Goal: Book appointment/travel/reservation

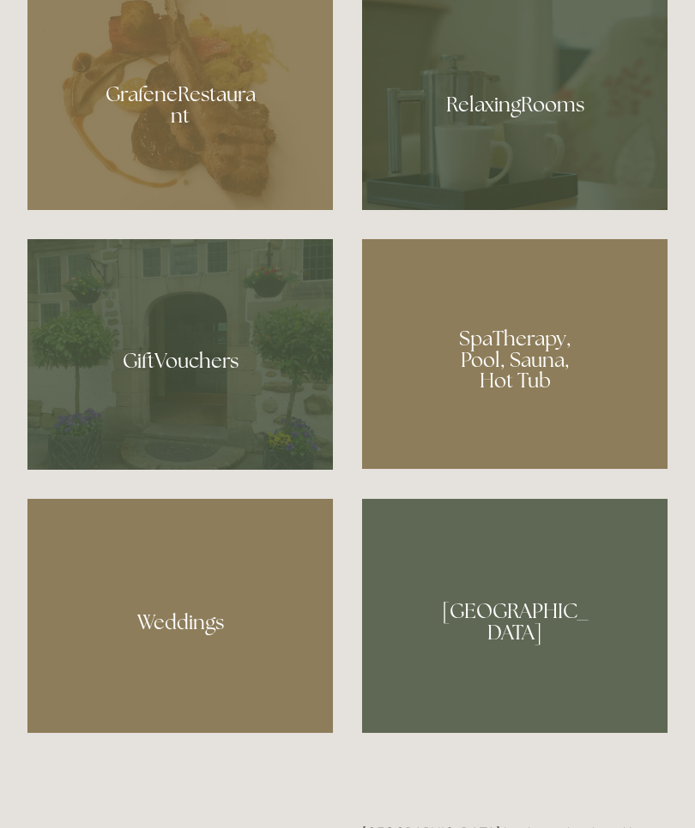
scroll to position [1293, 0]
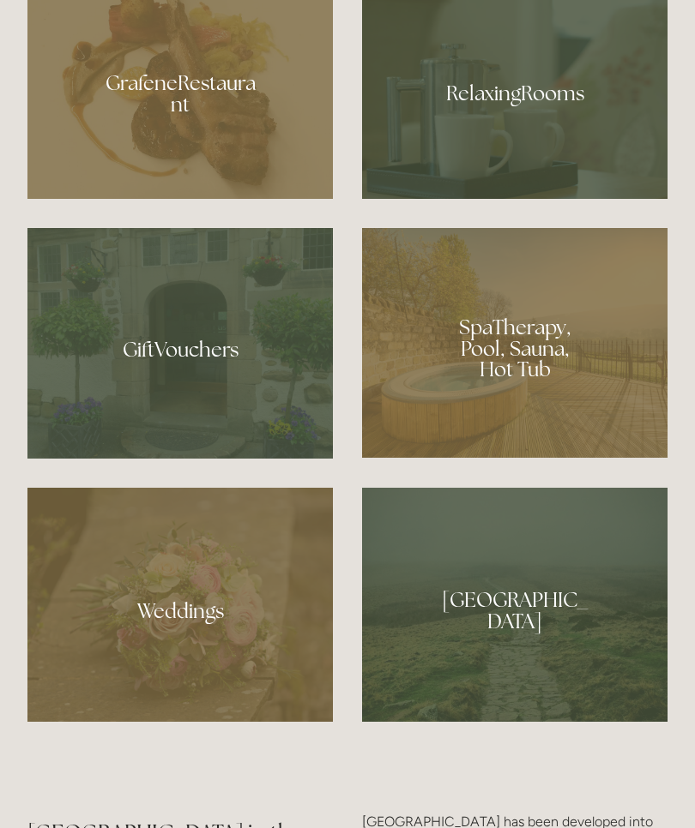
click at [589, 432] on div at bounding box center [514, 343] width 305 height 230
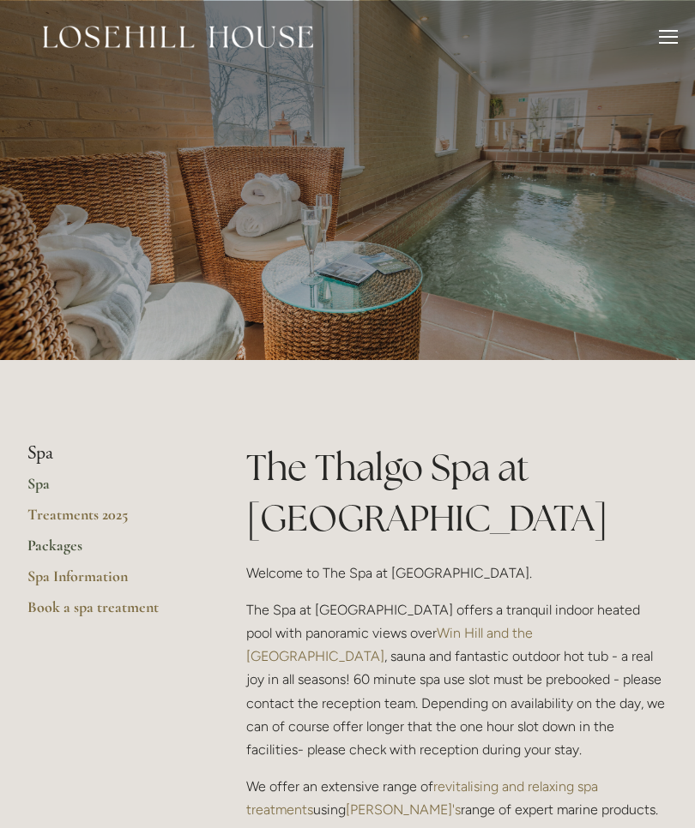
click at [77, 550] on link "Packages" at bounding box center [109, 551] width 164 height 31
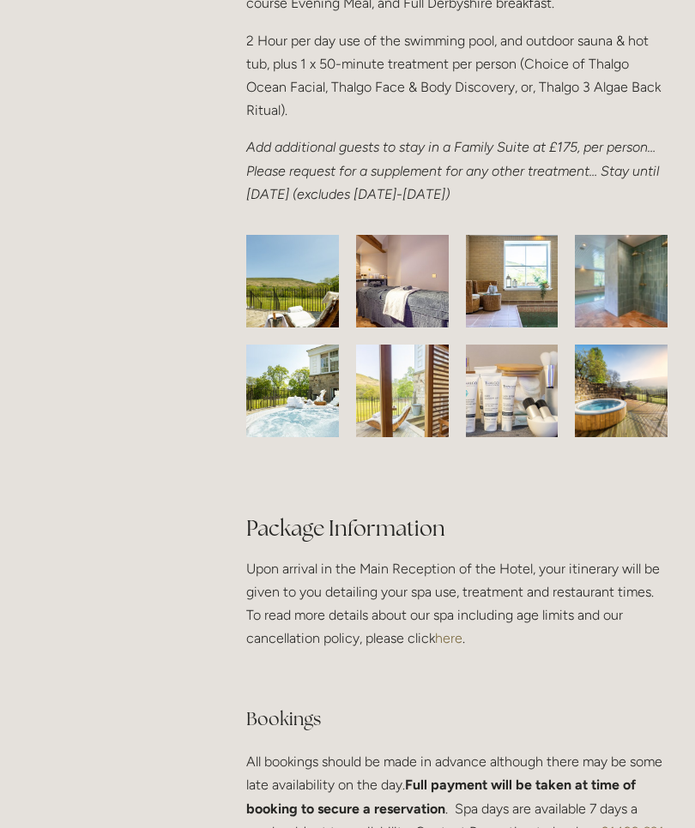
scroll to position [2963, 0]
click at [527, 358] on img at bounding box center [512, 390] width 156 height 93
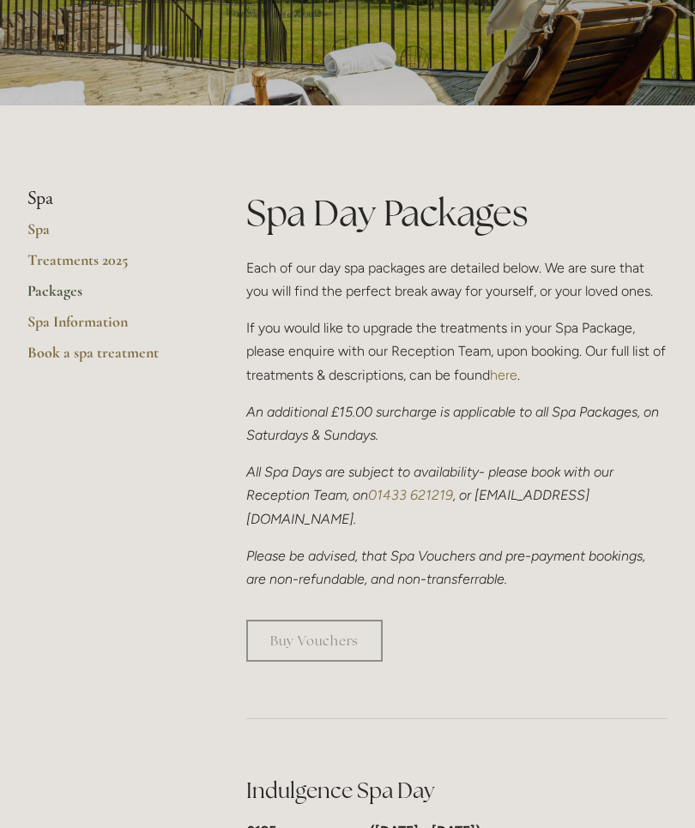
scroll to position [259, 0]
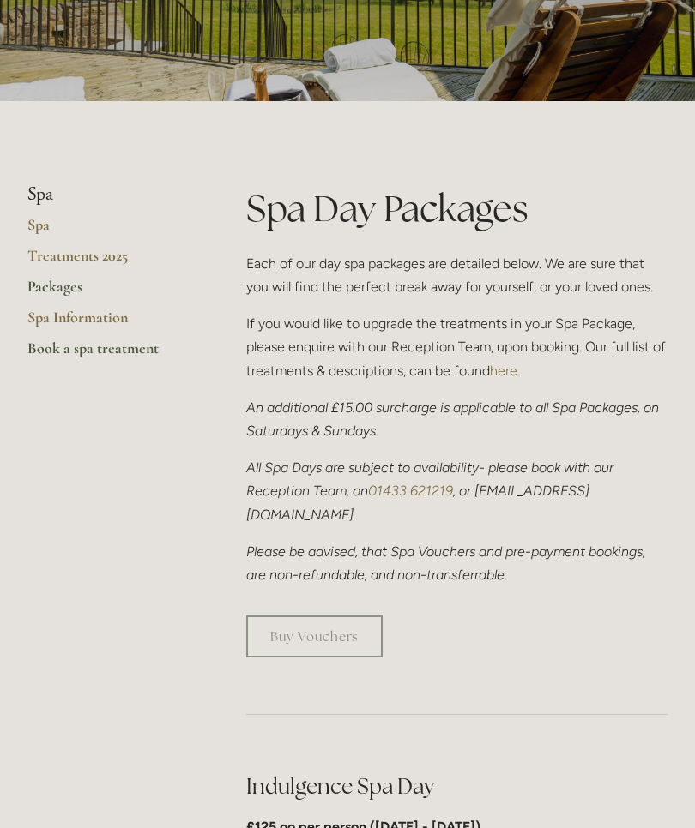
click at [135, 351] on link "Book a spa treatment" at bounding box center [109, 354] width 164 height 31
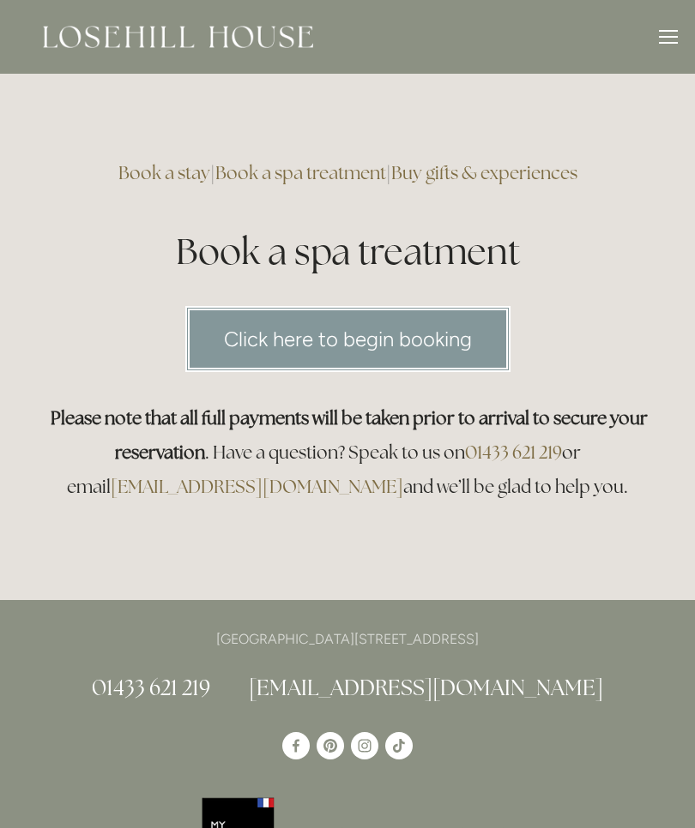
click at [148, 176] on link "Book a stay" at bounding box center [164, 172] width 92 height 23
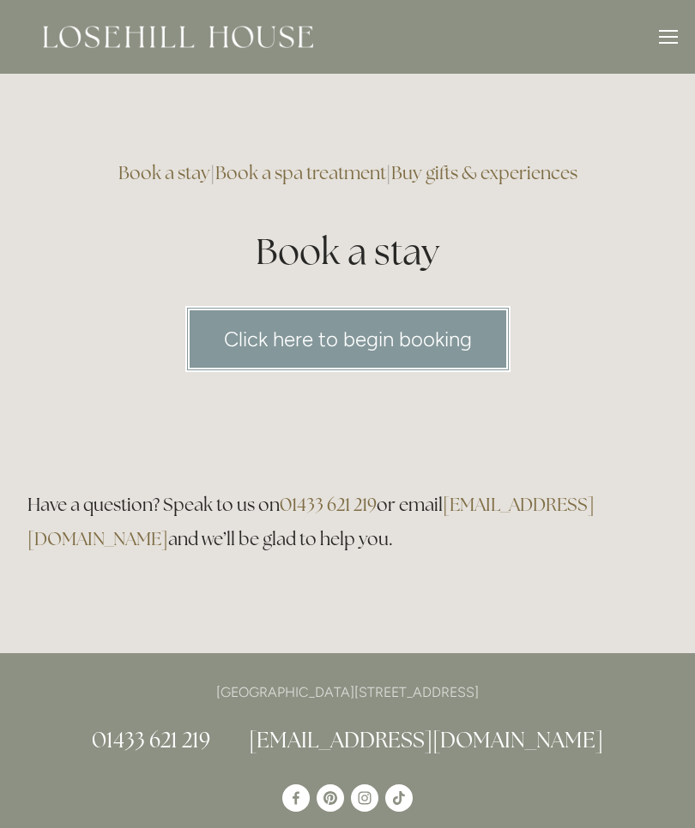
click at [396, 329] on link "Click here to begin booking" at bounding box center [347, 339] width 325 height 66
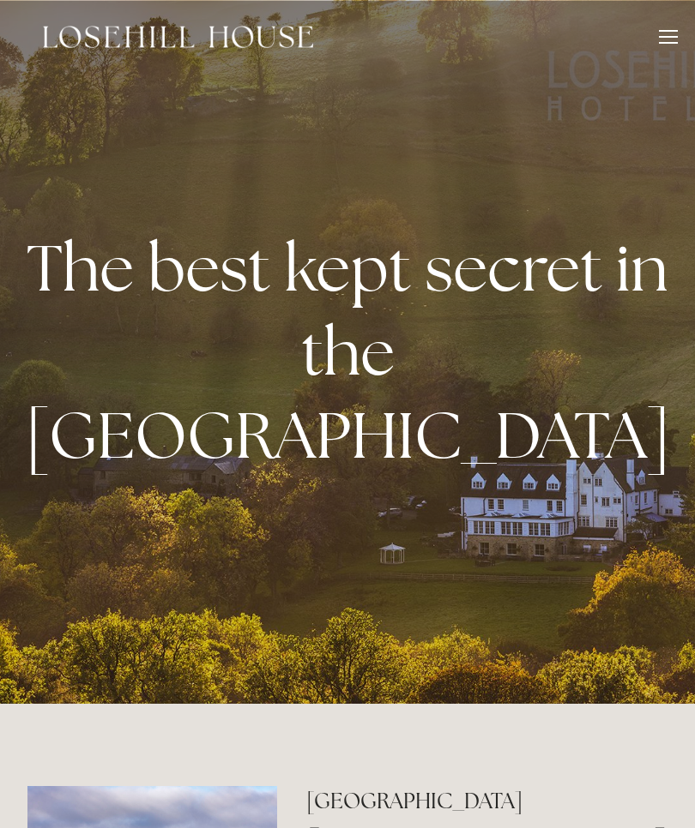
click at [667, 37] on div at bounding box center [668, 37] width 19 height 2
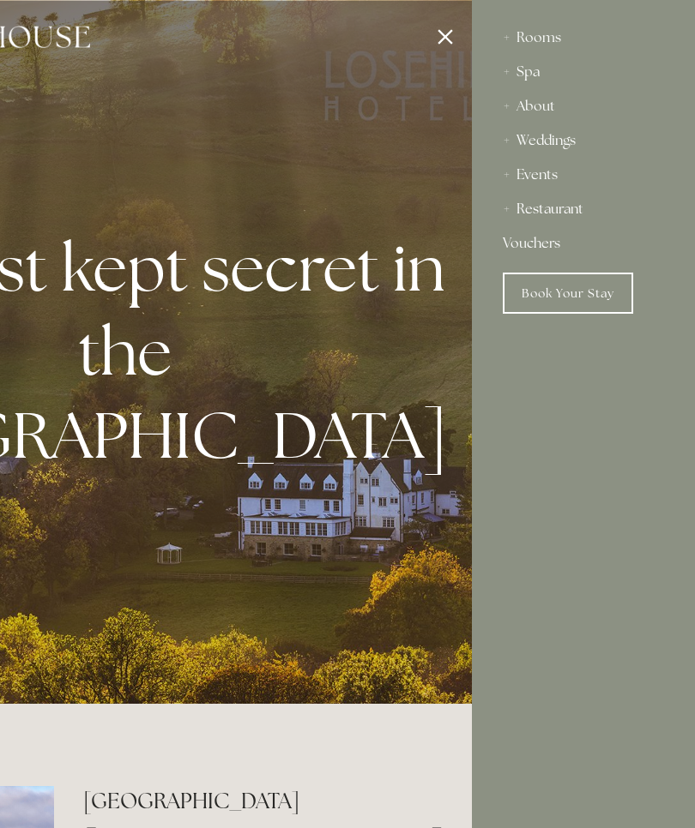
click at [561, 213] on div "Restaurant" at bounding box center [583, 209] width 161 height 34
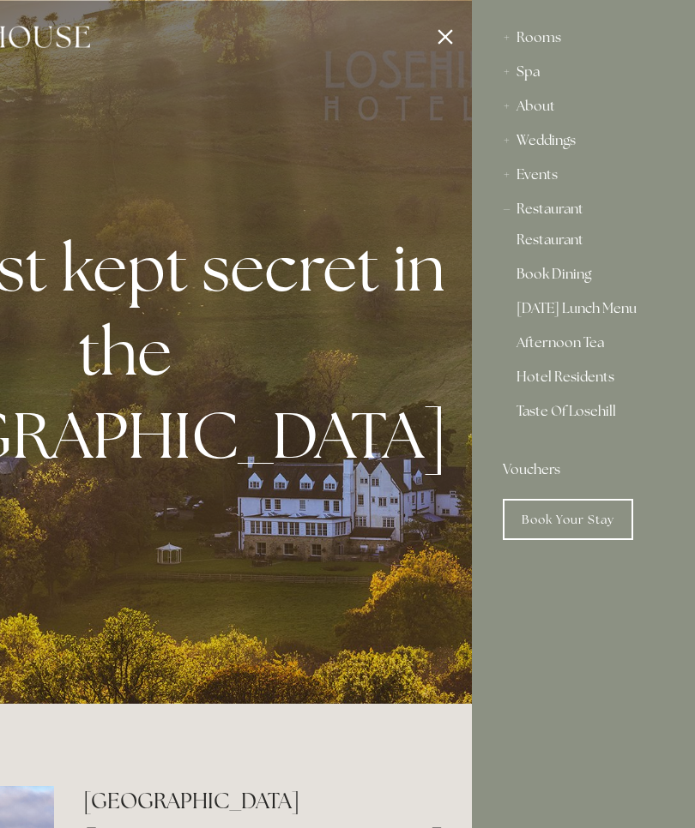
click at [574, 275] on link "Book Dining" at bounding box center [583, 278] width 134 height 21
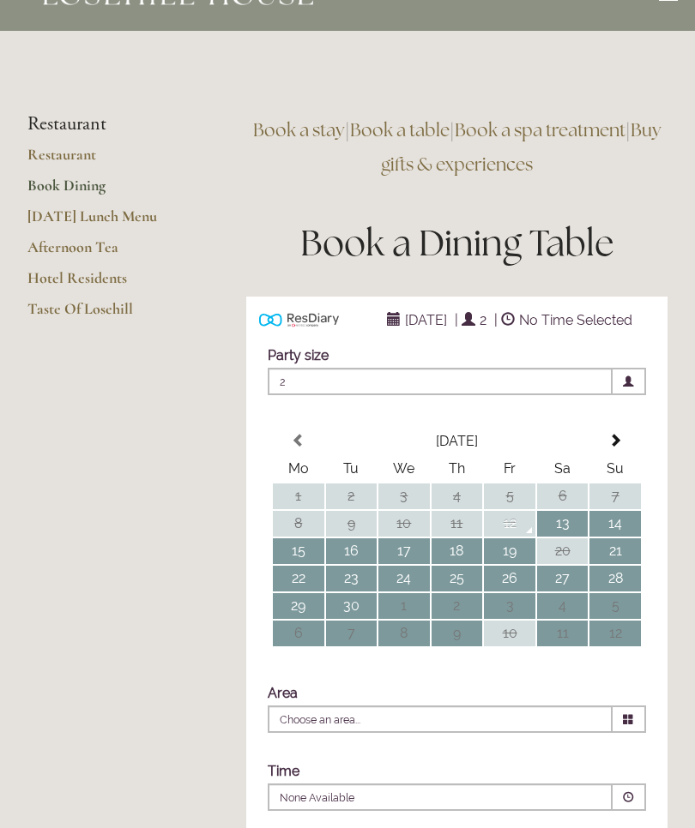
scroll to position [43, 0]
click at [137, 214] on link "[DATE] Lunch Menu" at bounding box center [109, 222] width 164 height 31
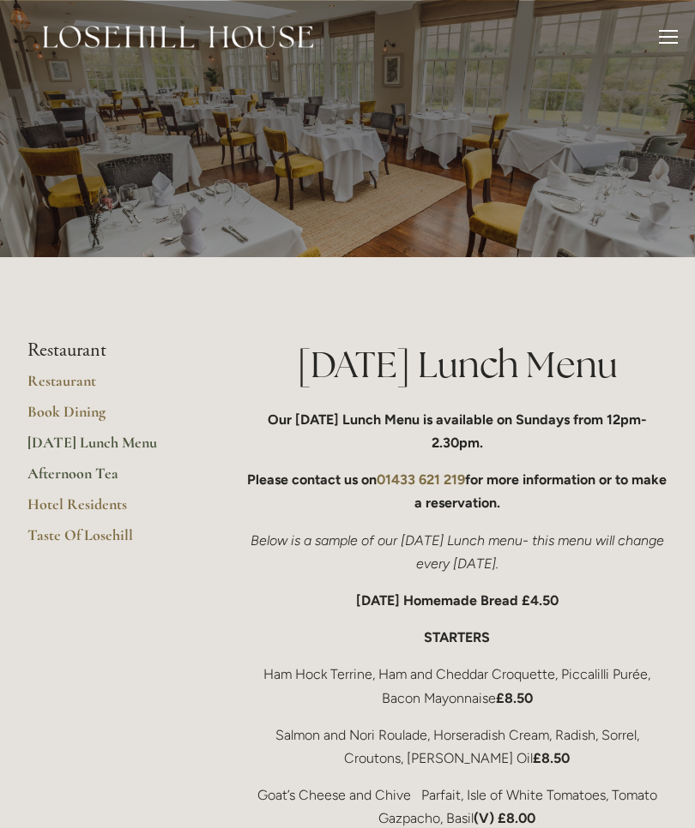
click at [99, 468] on link "Afternoon Tea" at bounding box center [109, 479] width 164 height 31
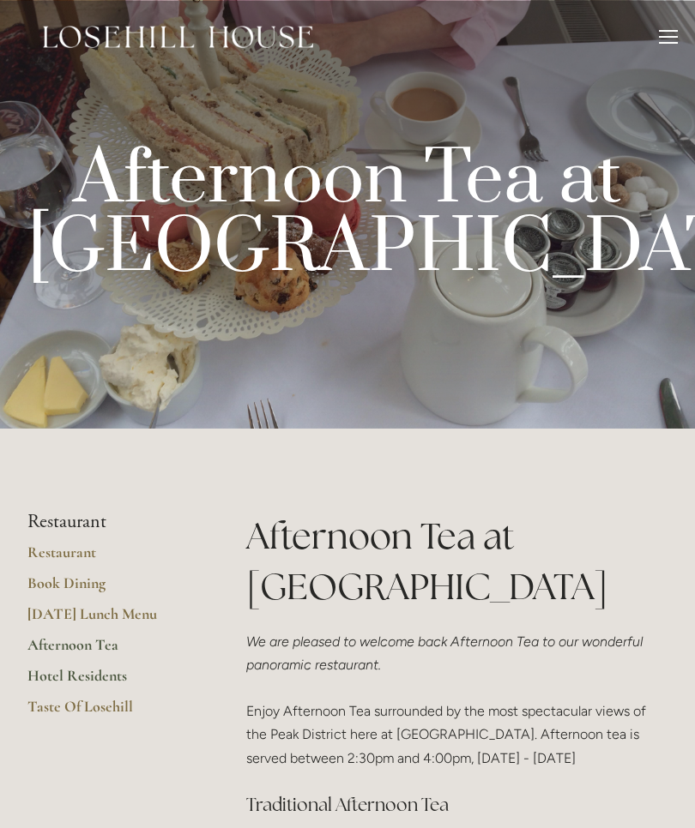
click at [105, 675] on link "Hotel Residents" at bounding box center [109, 681] width 164 height 31
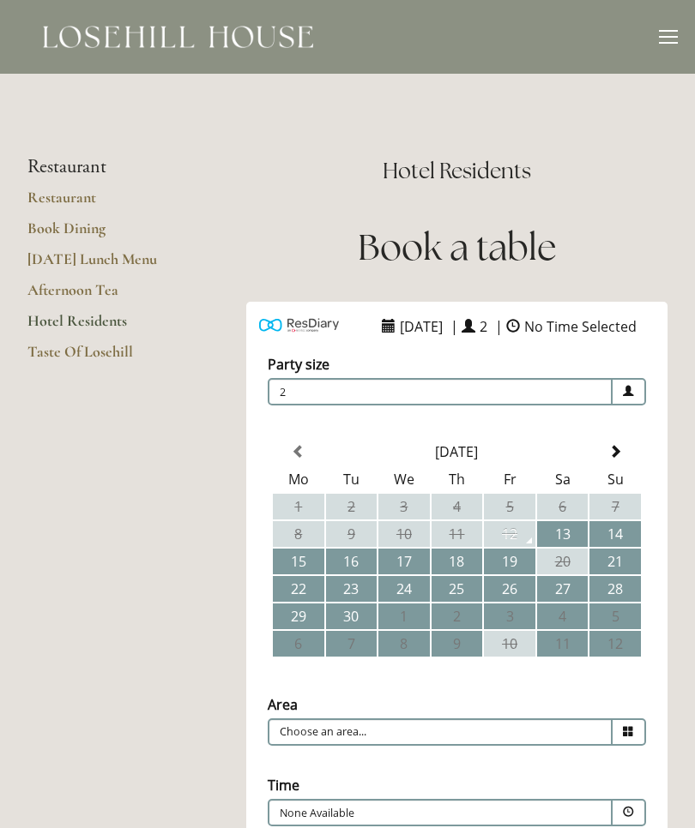
click at [661, 24] on div "Rooms Rooms Your Stay Book a stay Offers Spa About" at bounding box center [347, 37] width 660 height 74
click at [665, 42] on div at bounding box center [668, 43] width 19 height 2
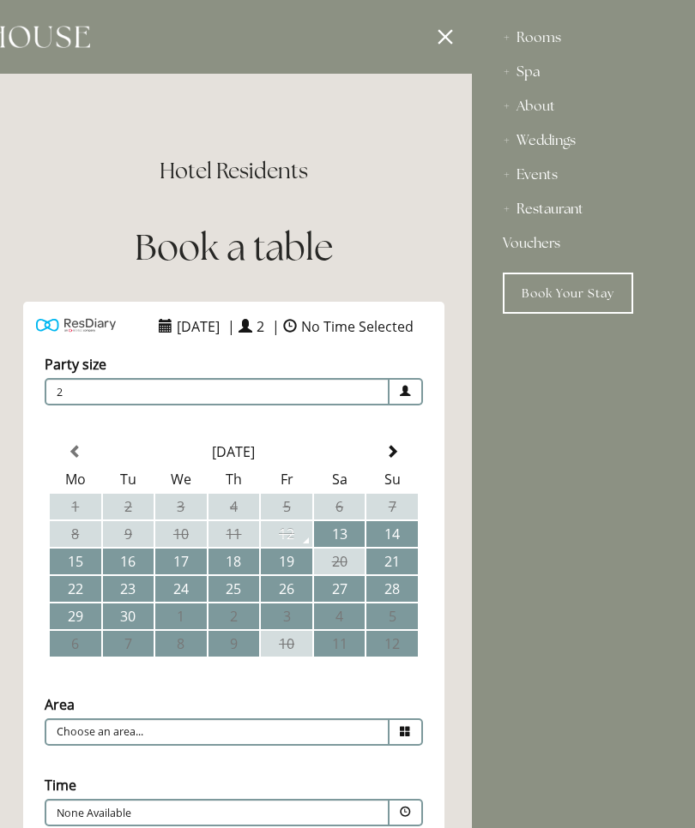
click at [527, 75] on div "Spa" at bounding box center [583, 72] width 161 height 34
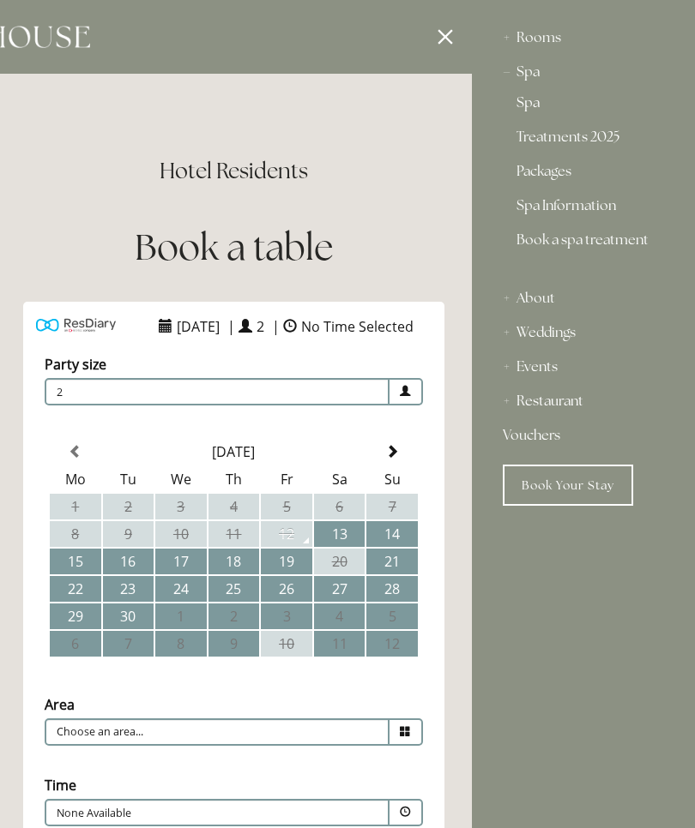
click at [533, 103] on link "Spa" at bounding box center [583, 106] width 134 height 21
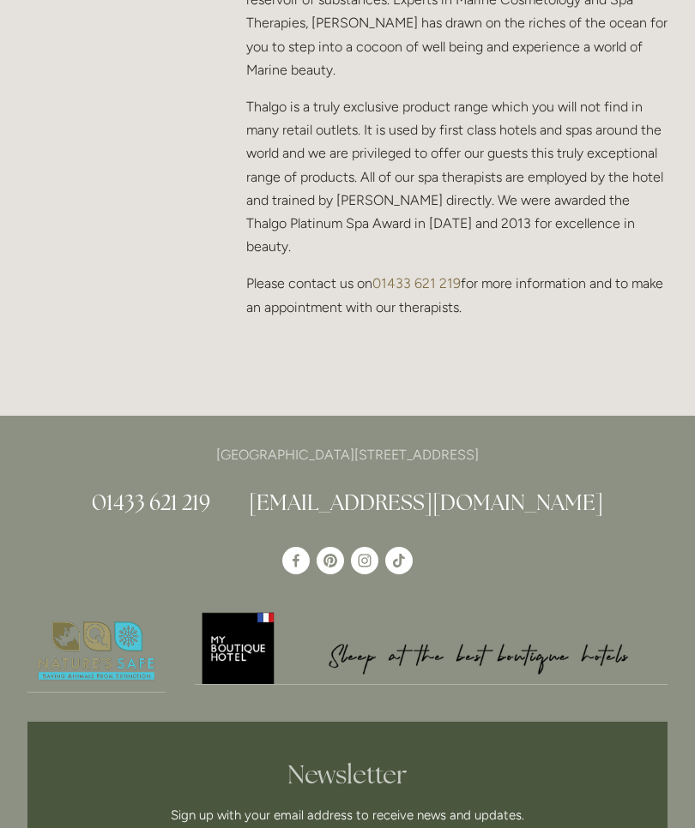
scroll to position [1846, 0]
